Goal: Information Seeking & Learning: Compare options

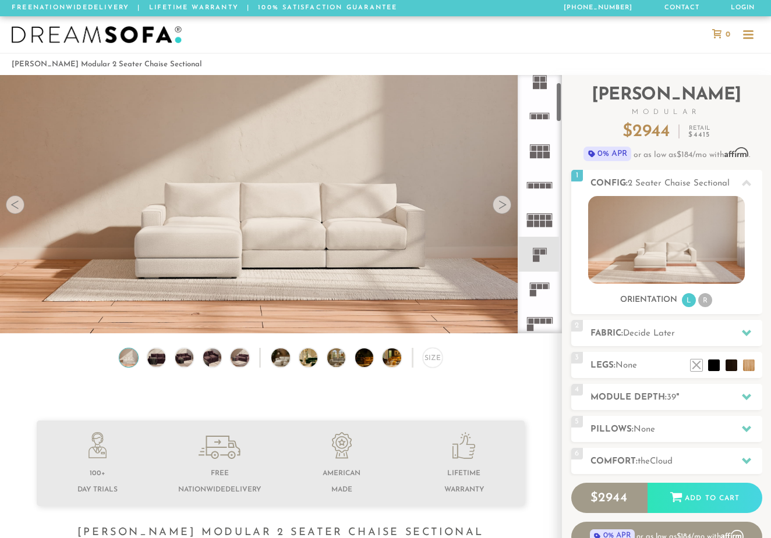
scroll to position [54, 0]
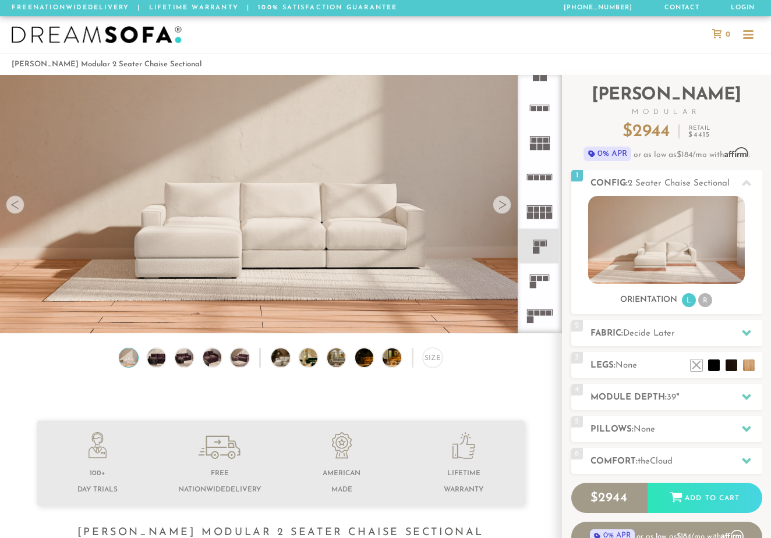
click at [541, 274] on icon at bounding box center [539, 281] width 34 height 34
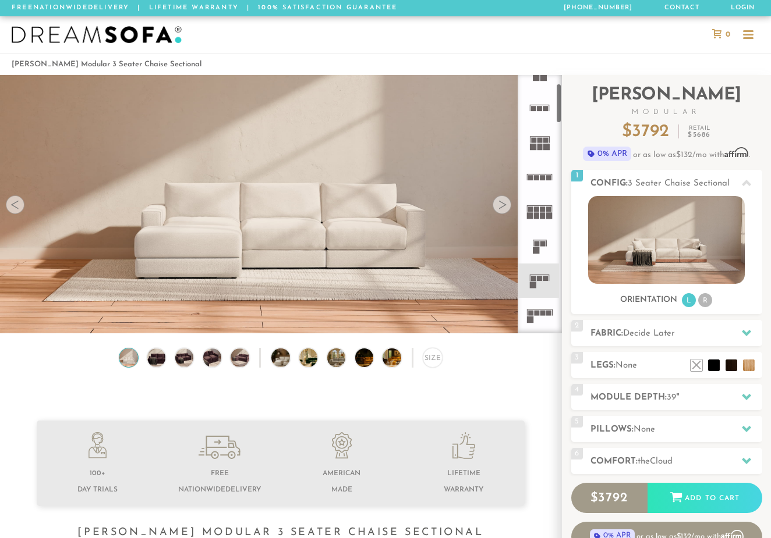
click at [502, 207] on div at bounding box center [501, 205] width 19 height 19
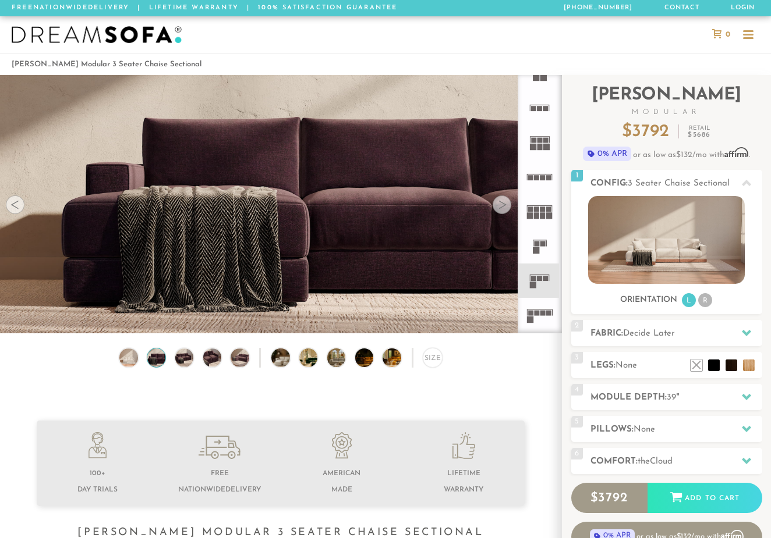
click at [15, 207] on div at bounding box center [15, 205] width 19 height 19
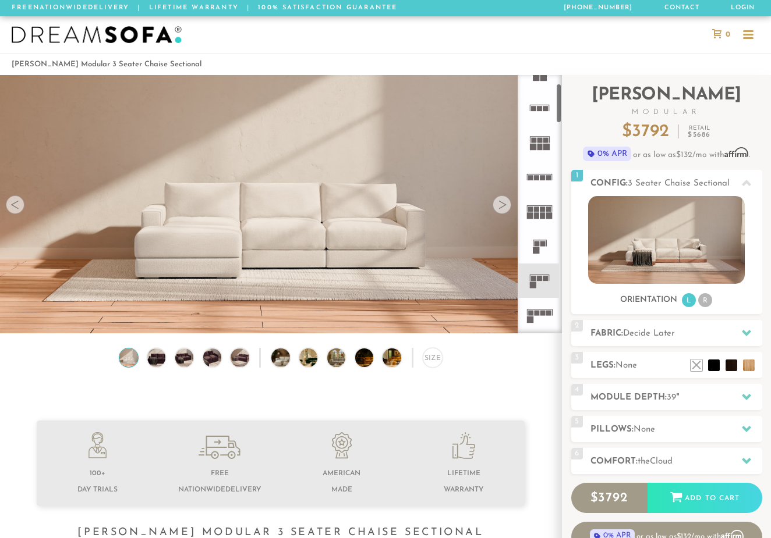
click at [538, 278] on rect at bounding box center [539, 278] width 5 height 5
click at [429, 357] on div "Size" at bounding box center [432, 357] width 19 height 19
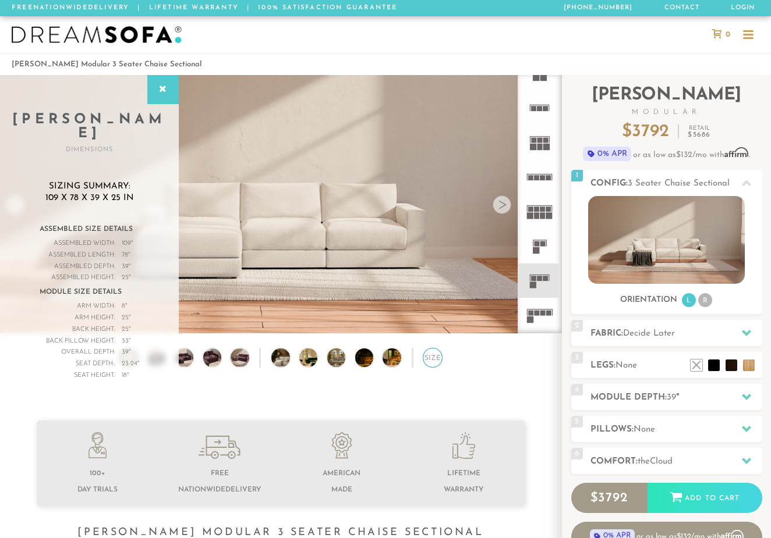
click at [429, 357] on div "Size" at bounding box center [432, 357] width 19 height 19
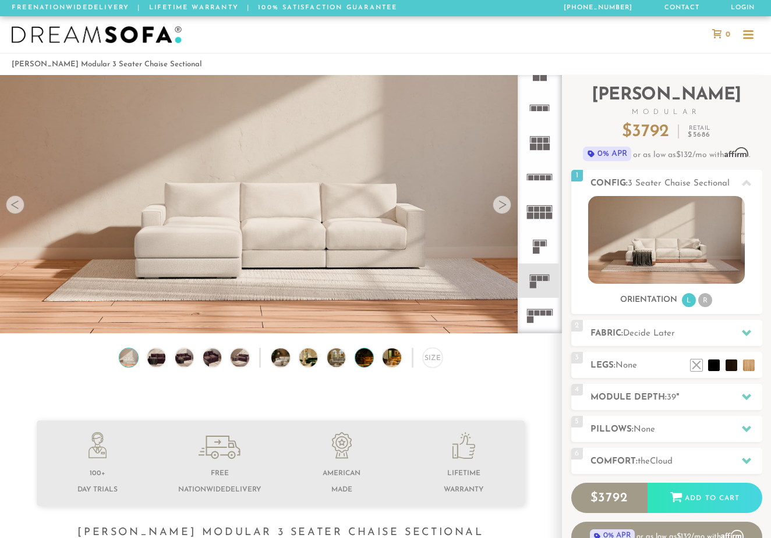
click at [366, 361] on img at bounding box center [371, 358] width 33 height 18
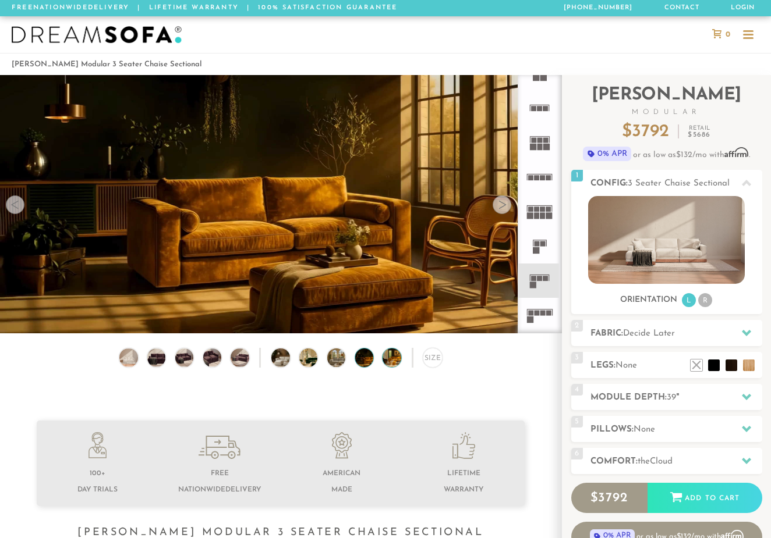
click at [386, 360] on img at bounding box center [398, 358] width 33 height 18
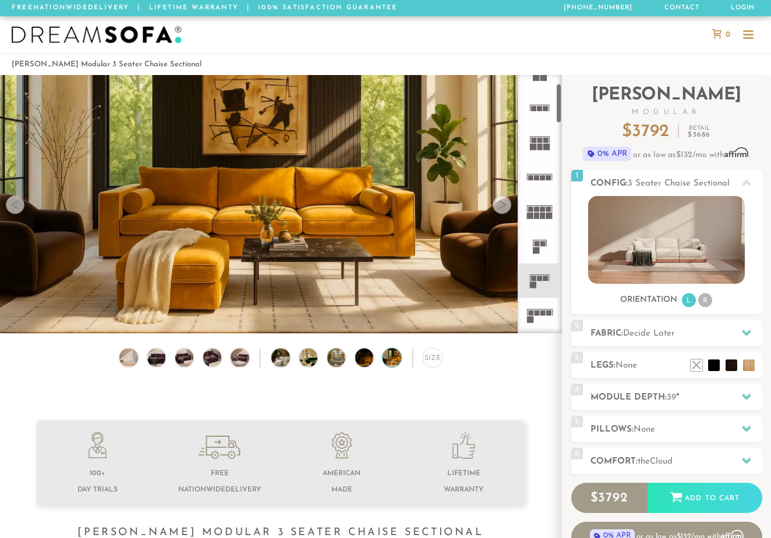
click at [544, 287] on icon at bounding box center [539, 281] width 34 height 34
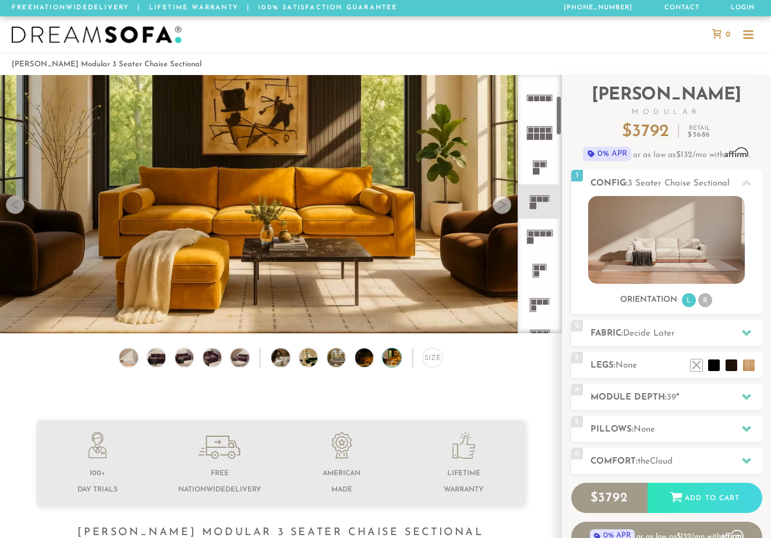
scroll to position [135, 0]
click at [537, 297] on icon at bounding box center [539, 303] width 34 height 34
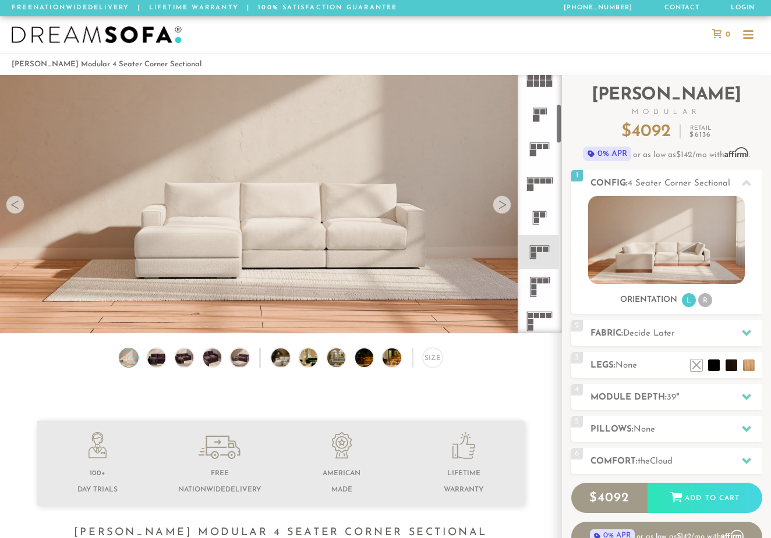
scroll to position [186, 0]
click at [534, 278] on rect at bounding box center [533, 280] width 5 height 5
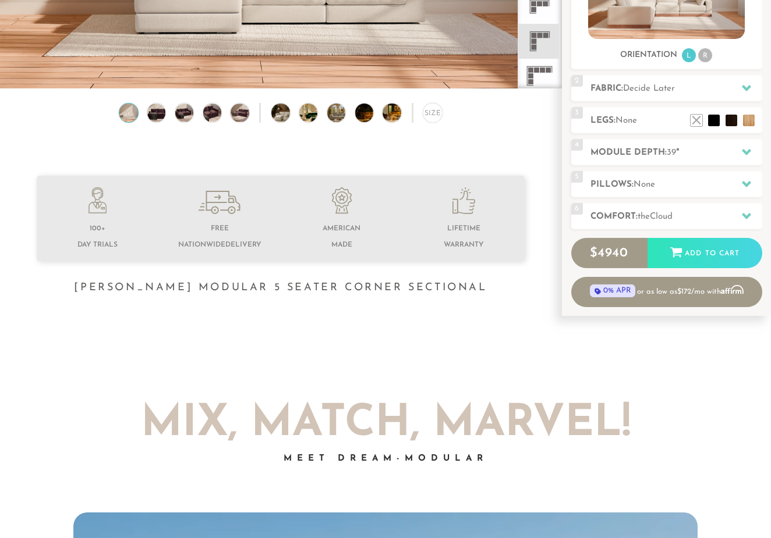
scroll to position [247, 0]
